Goal: Transaction & Acquisition: Book appointment/travel/reservation

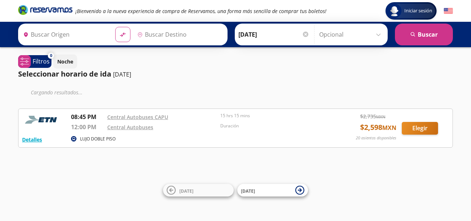
type input "Central Autobuses Capu, [GEOGRAPHIC_DATA]"
type input "[GEOGRAPHIC_DATA], Nayarit"
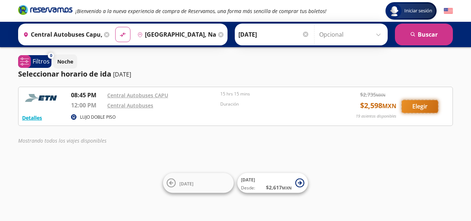
click at [413, 104] on button "Elegir" at bounding box center [420, 106] width 36 height 13
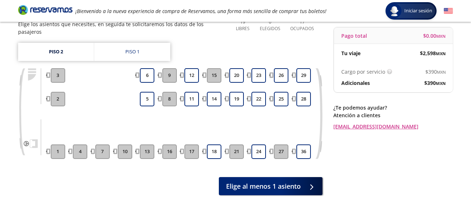
scroll to position [68, 0]
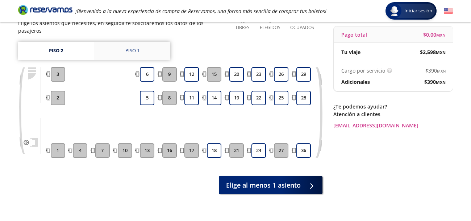
click at [128, 47] on div "Piso 1" at bounding box center [132, 50] width 14 height 7
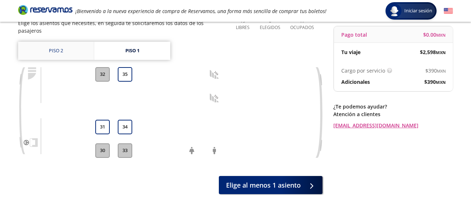
click at [53, 42] on link "Piso 2" at bounding box center [56, 51] width 76 height 18
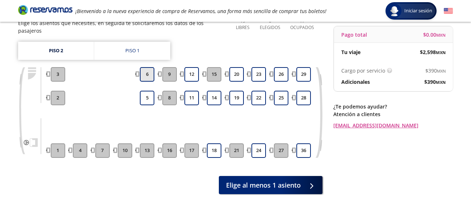
click at [148, 67] on button "6" at bounding box center [147, 74] width 15 height 15
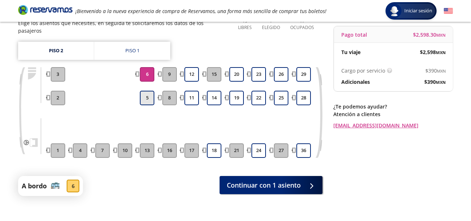
click at [148, 91] on button "5" at bounding box center [147, 98] width 15 height 15
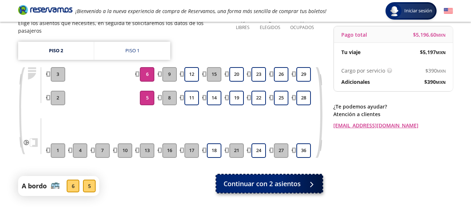
click at [260, 179] on span "Continuar con 2 asientos" at bounding box center [262, 184] width 77 height 10
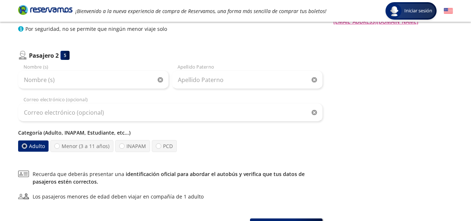
scroll to position [172, 0]
click at [54, 148] on label "Menor (3 a 11 años)" at bounding box center [81, 146] width 63 height 12
click at [55, 148] on input "Menor (3 a 11 años)" at bounding box center [57, 145] width 5 height 5
radio input "true"
radio input "false"
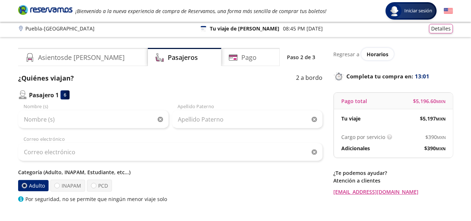
scroll to position [0, 0]
